Goal: Task Accomplishment & Management: Manage account settings

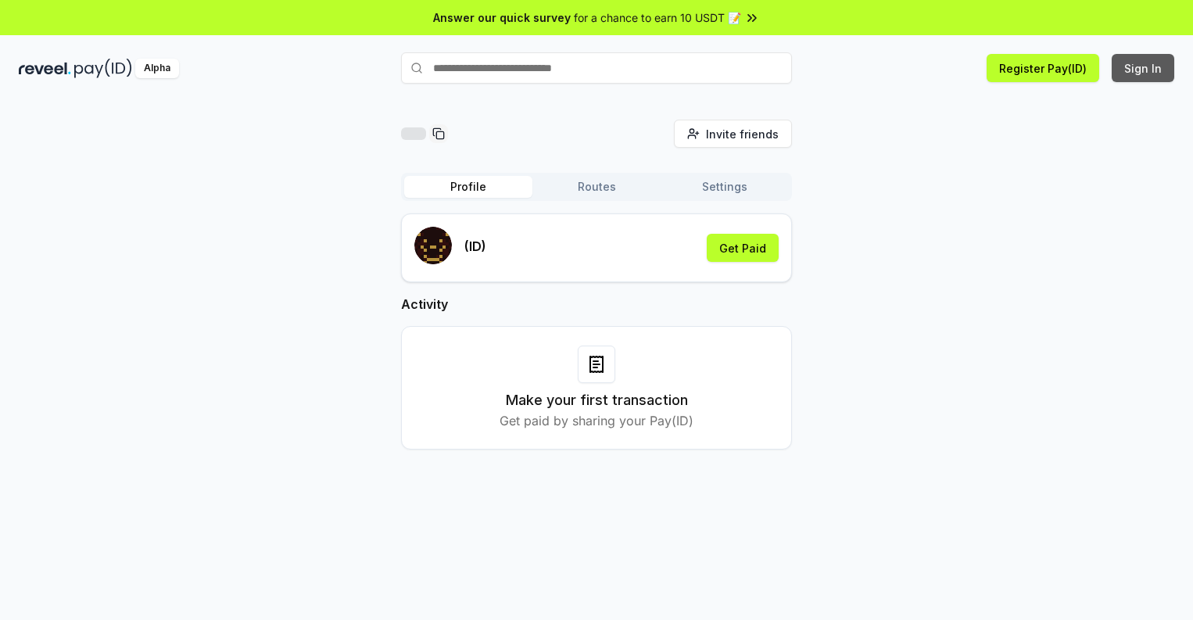
click at [1144, 68] on button "Sign In" at bounding box center [1143, 68] width 63 height 28
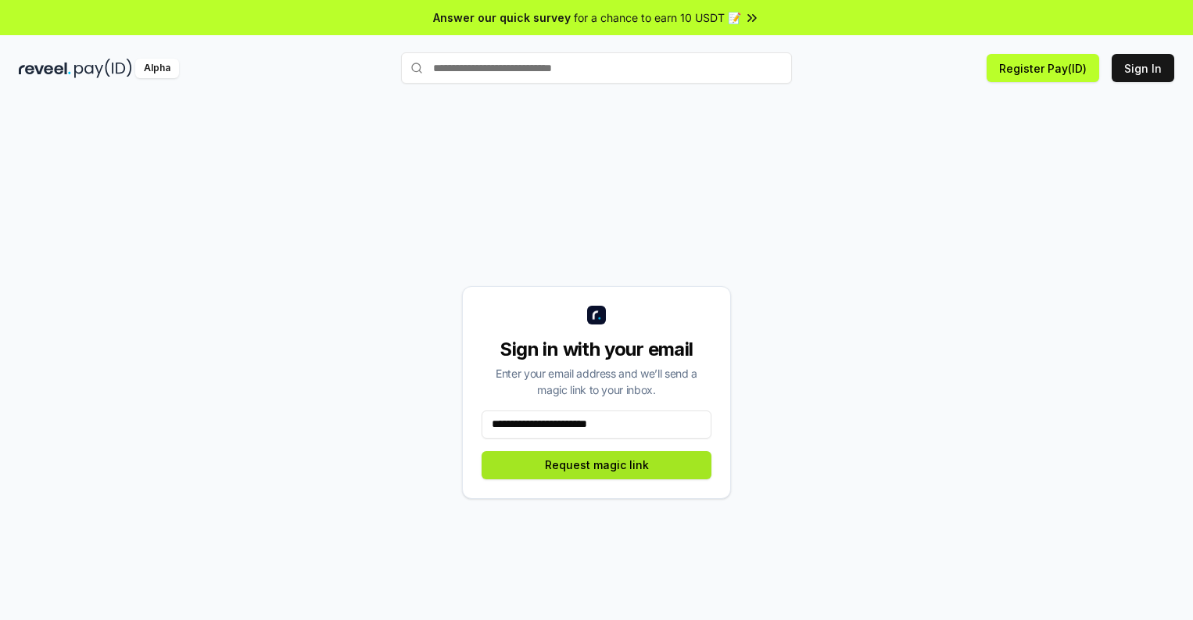
type input "**********"
click at [597, 464] on button "Request magic link" at bounding box center [597, 465] width 230 height 28
